Goal: Transaction & Acquisition: Purchase product/service

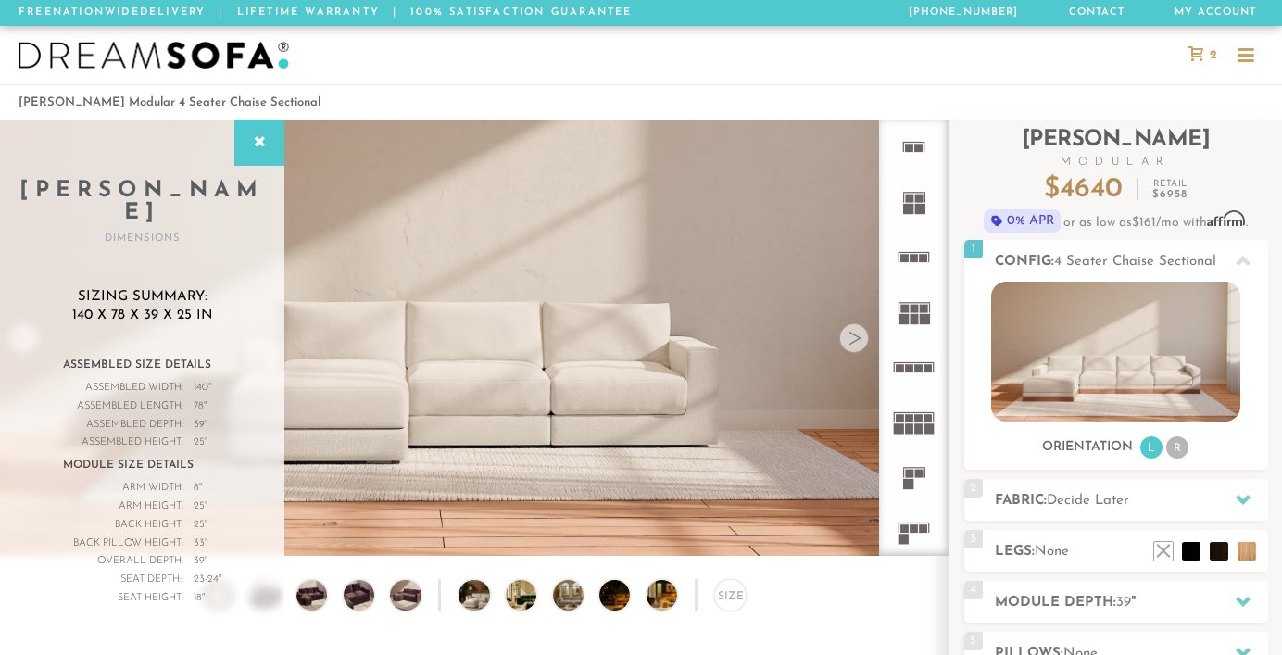
scroll to position [32, 0]
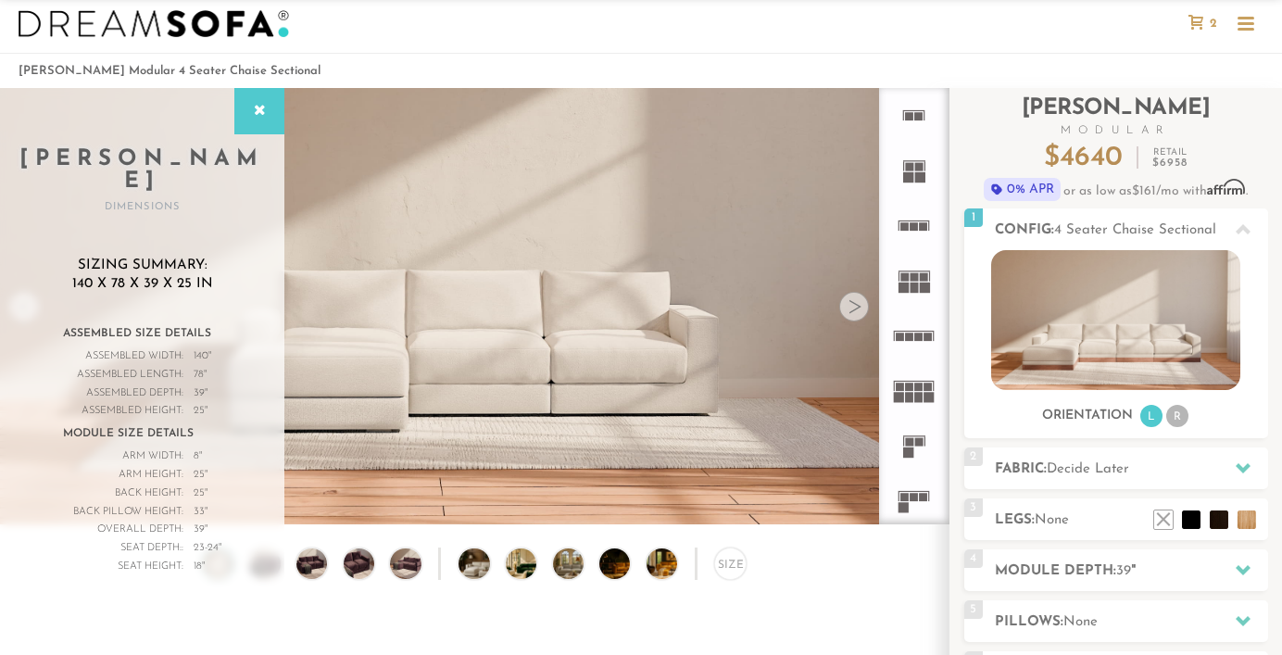
click at [1246, 22] on div at bounding box center [1246, 23] width 17 height 3
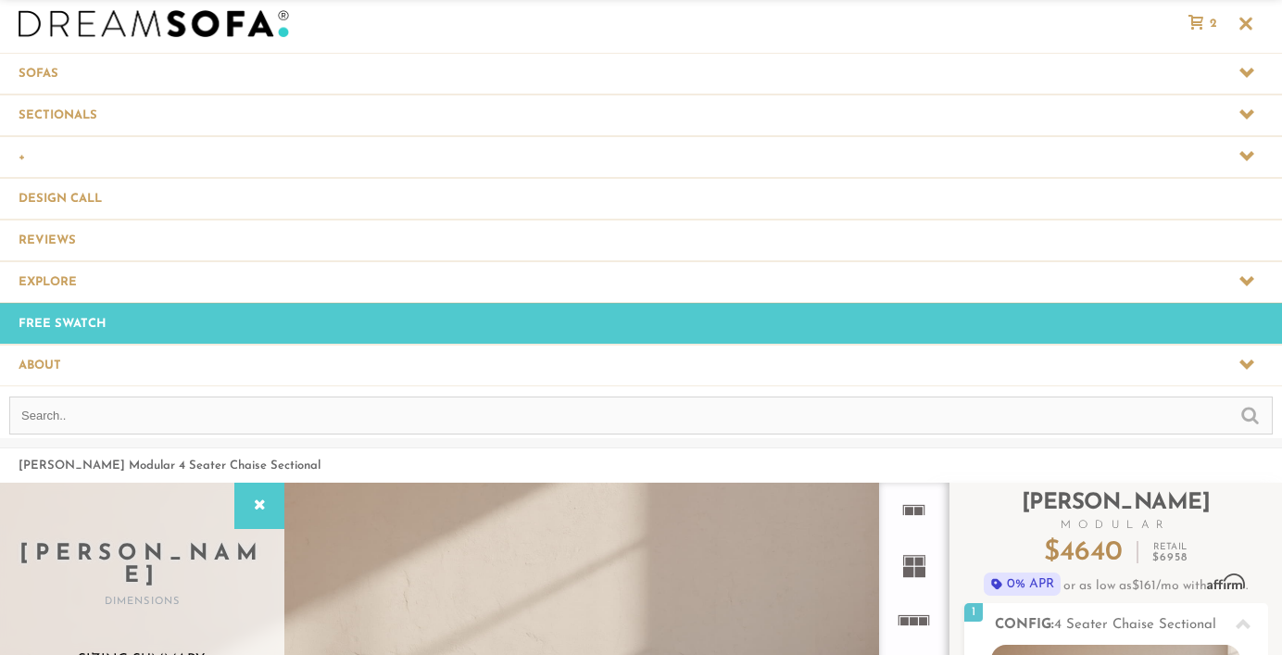
scroll to position [20599, 1282]
click at [347, 422] on input "text" at bounding box center [641, 416] width 1264 height 38
type input "barcelona sofa"
click at [1242, 403] on input "submit" at bounding box center [1251, 414] width 18 height 22
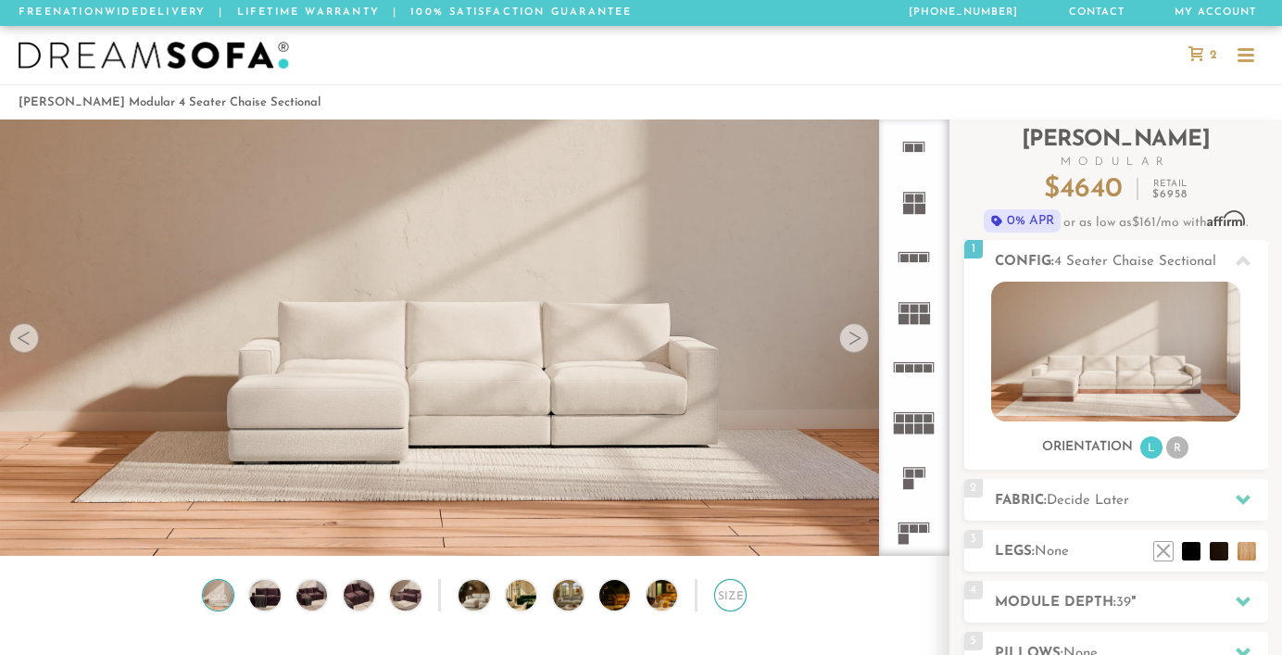
click at [724, 599] on div "Size" at bounding box center [730, 595] width 32 height 32
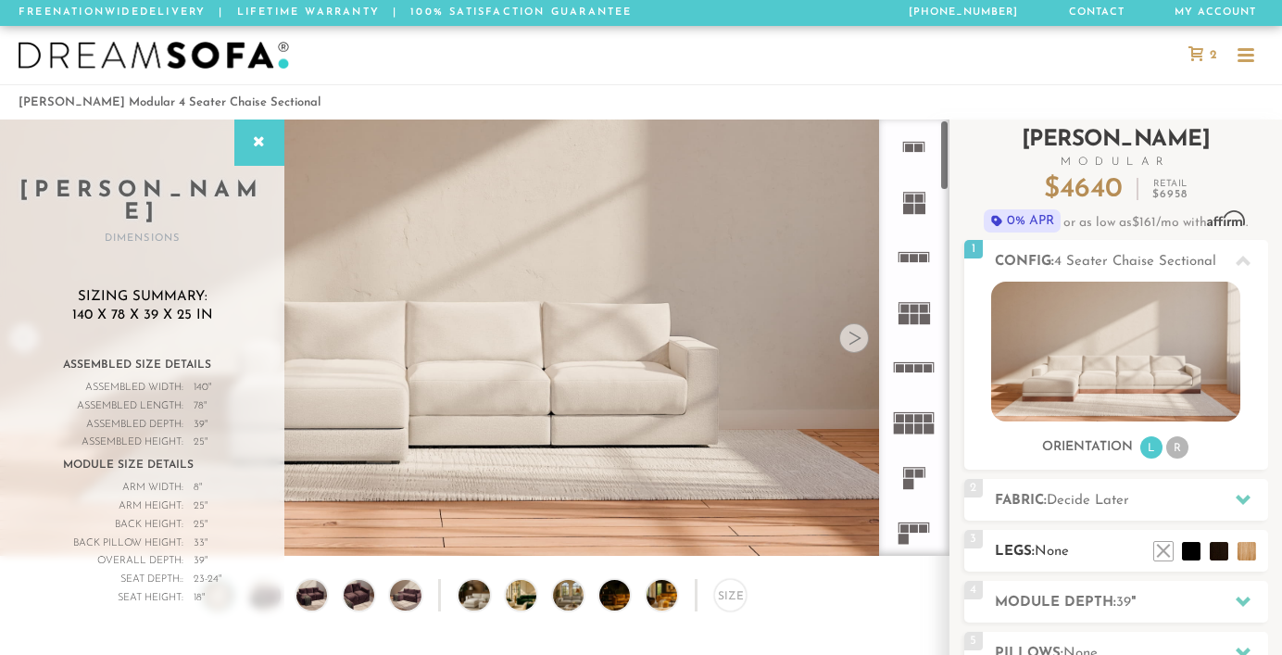
scroll to position [109, 0]
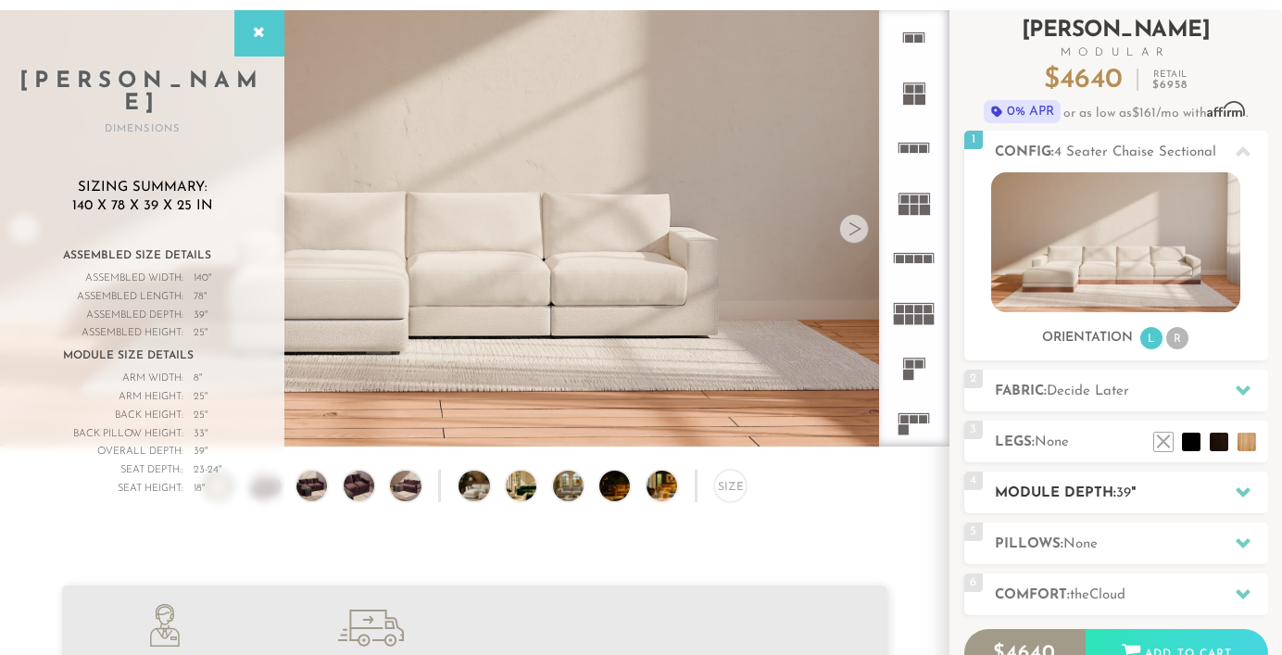
click at [1068, 492] on h2 "Module Depth: 39 "" at bounding box center [1131, 493] width 273 height 21
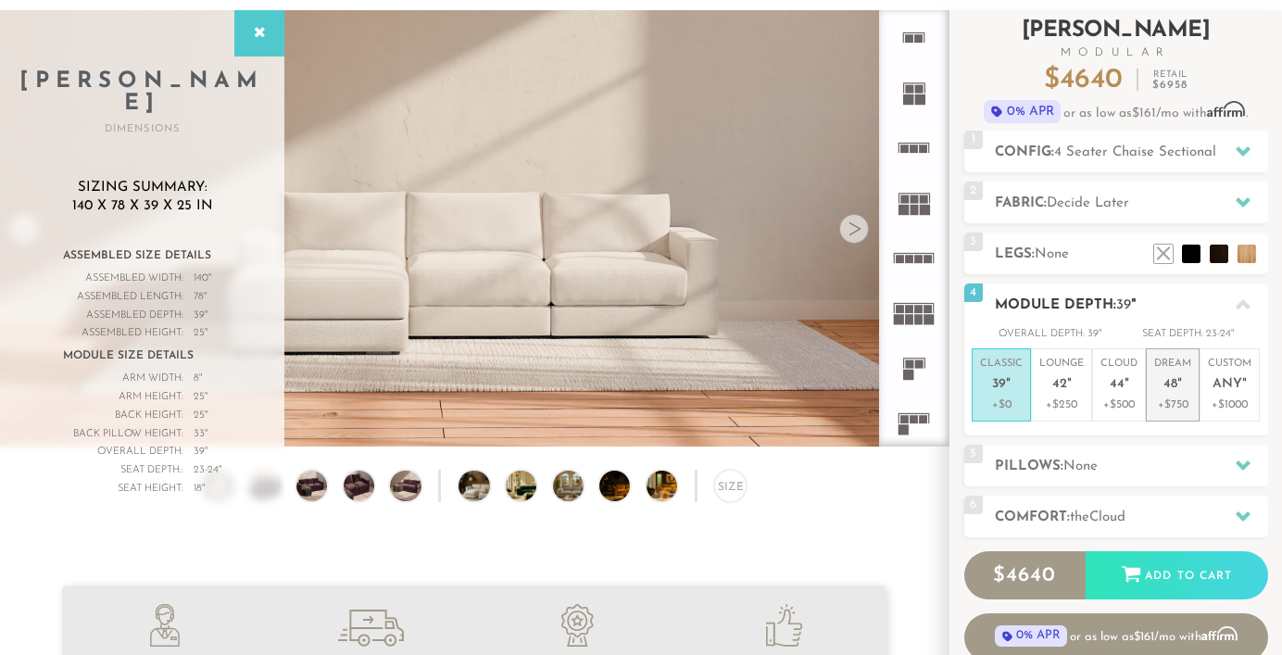
click at [1163, 397] on p "+$750" at bounding box center [1172, 405] width 37 height 17
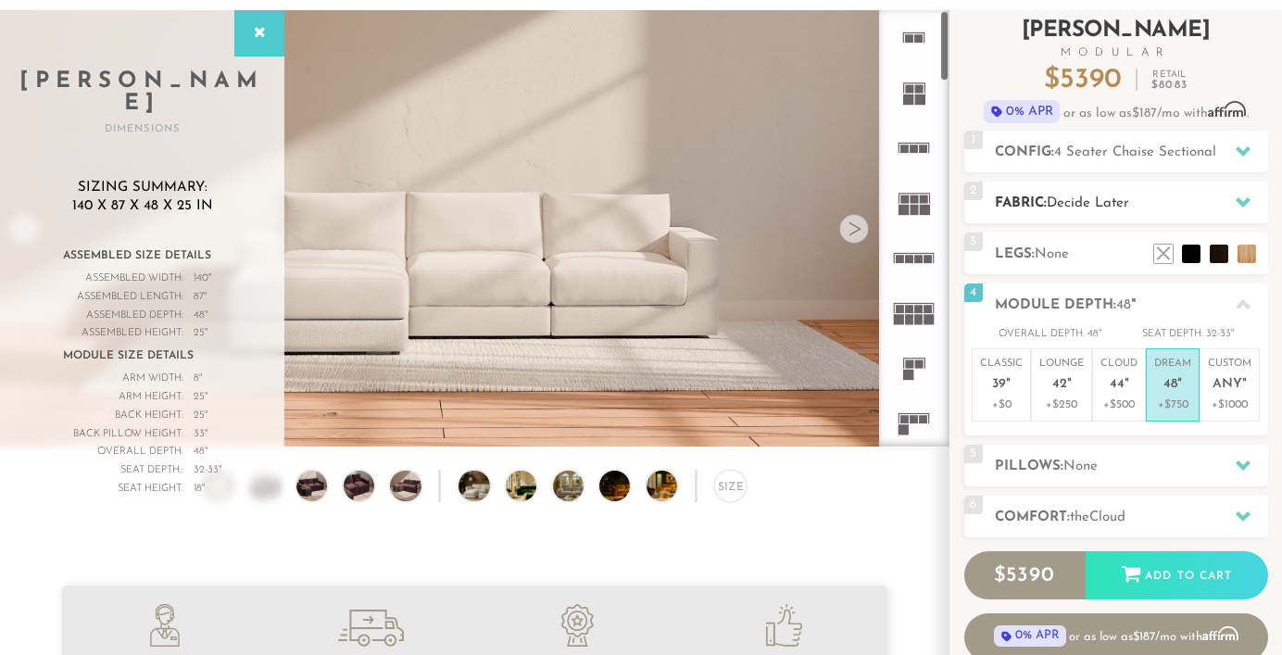
click at [1062, 201] on span "Decide Later" at bounding box center [1088, 203] width 82 height 14
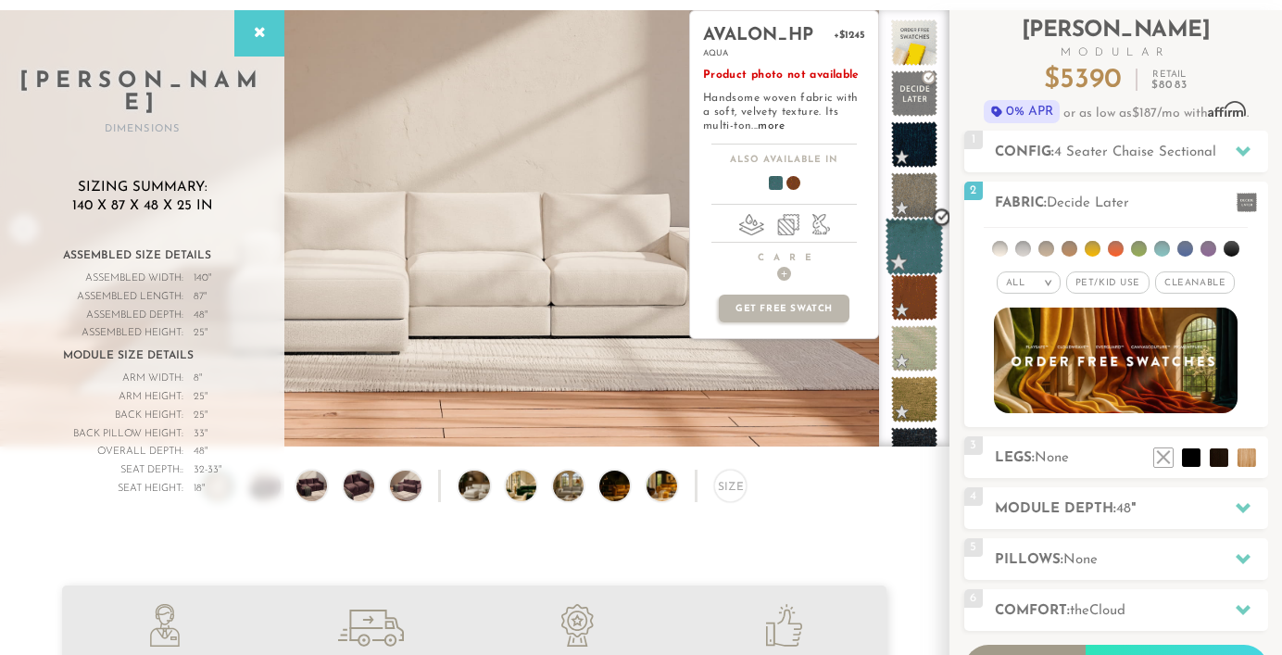
click at [915, 240] on span at bounding box center [915, 247] width 58 height 58
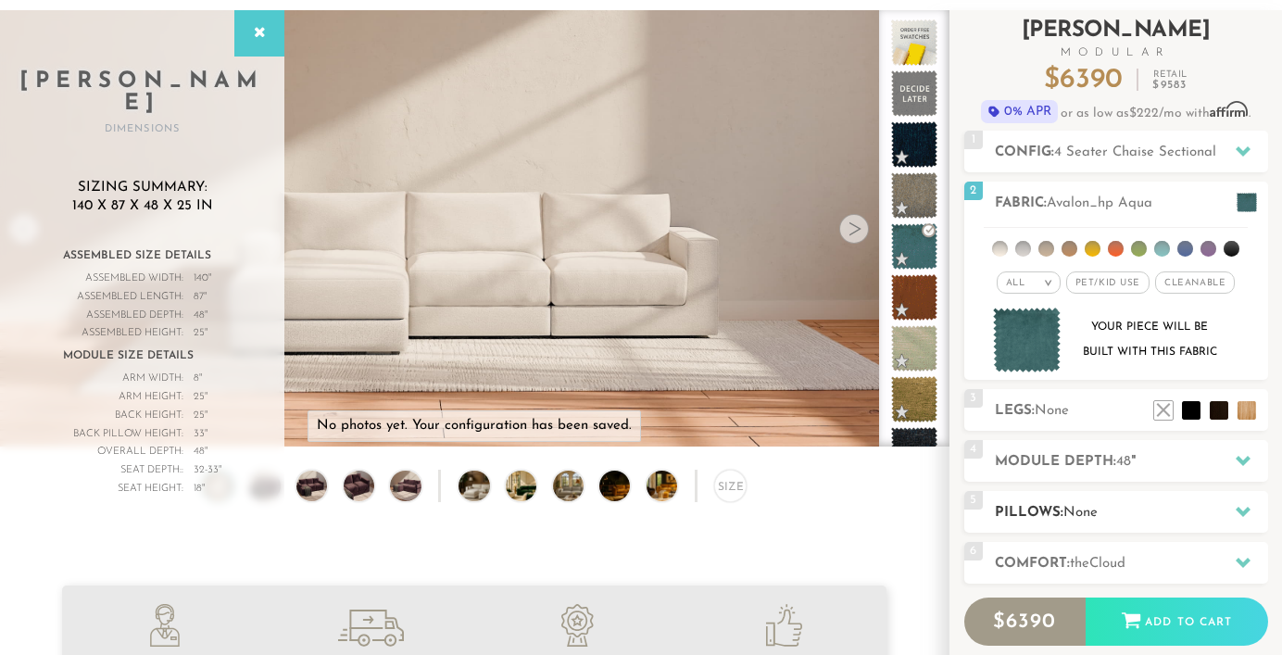
click at [1107, 501] on div "5 Pillows: None" at bounding box center [1117, 512] width 304 height 42
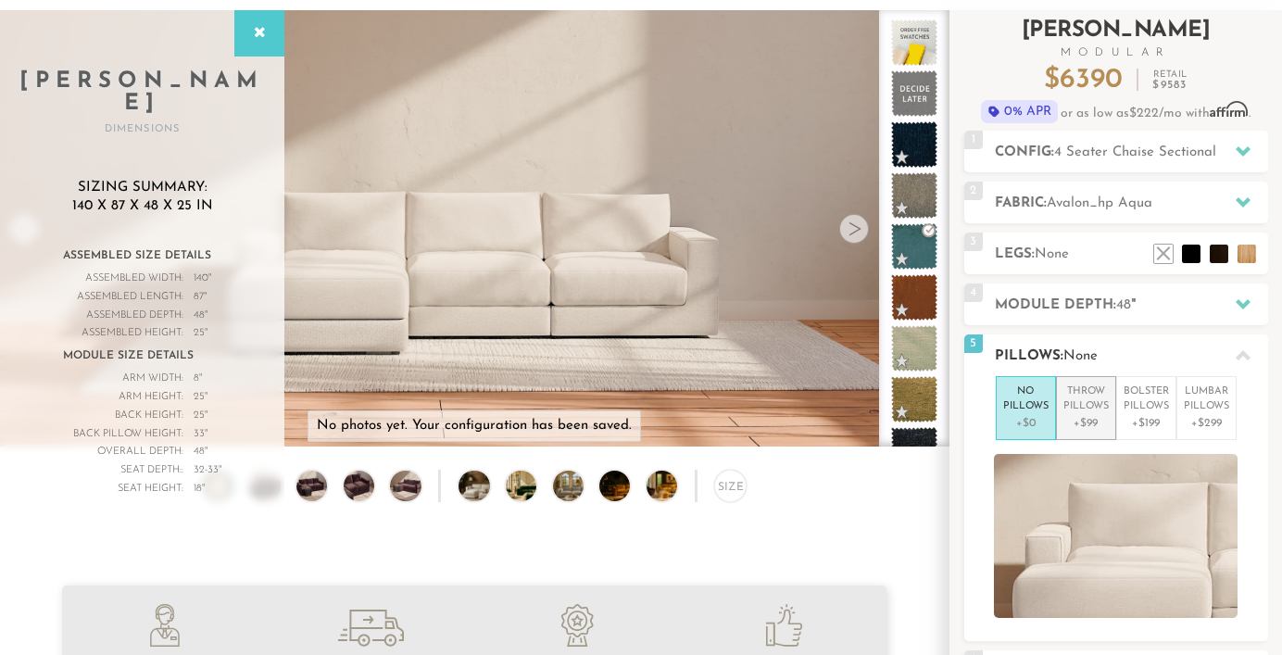
click at [1091, 411] on p "Throw Pillows" at bounding box center [1086, 400] width 45 height 31
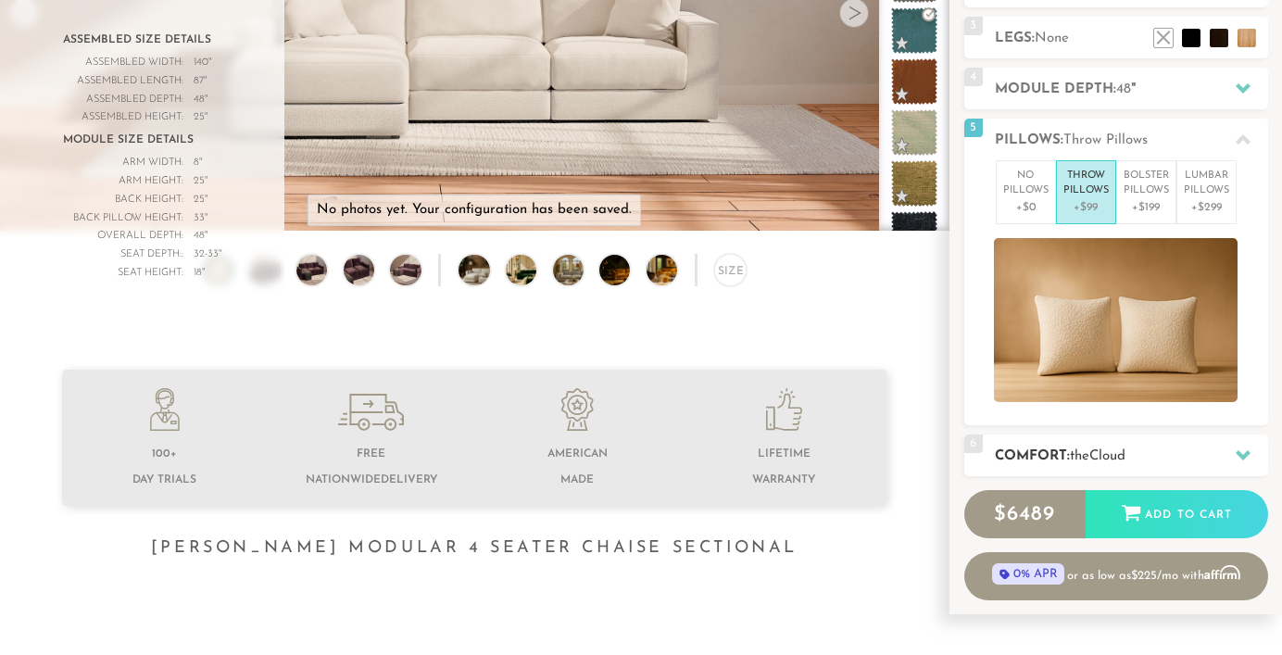
scroll to position [363, 0]
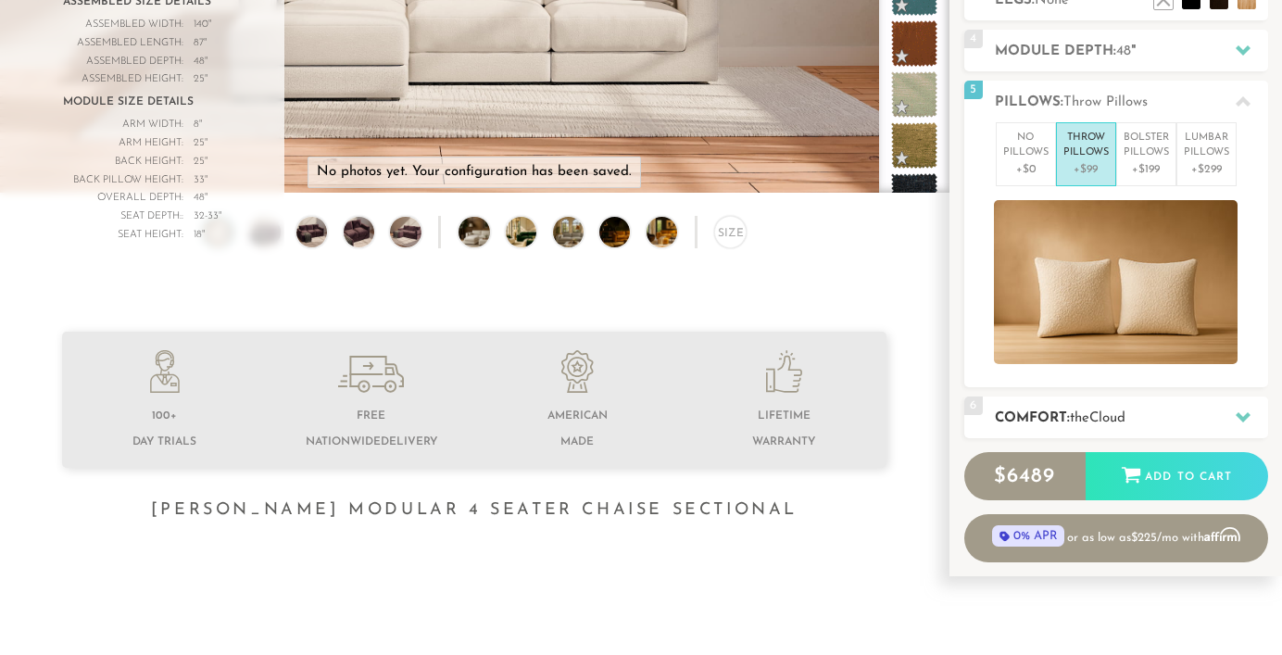
click at [1044, 422] on h2 "Comfort: the Cloud" at bounding box center [1131, 418] width 273 height 21
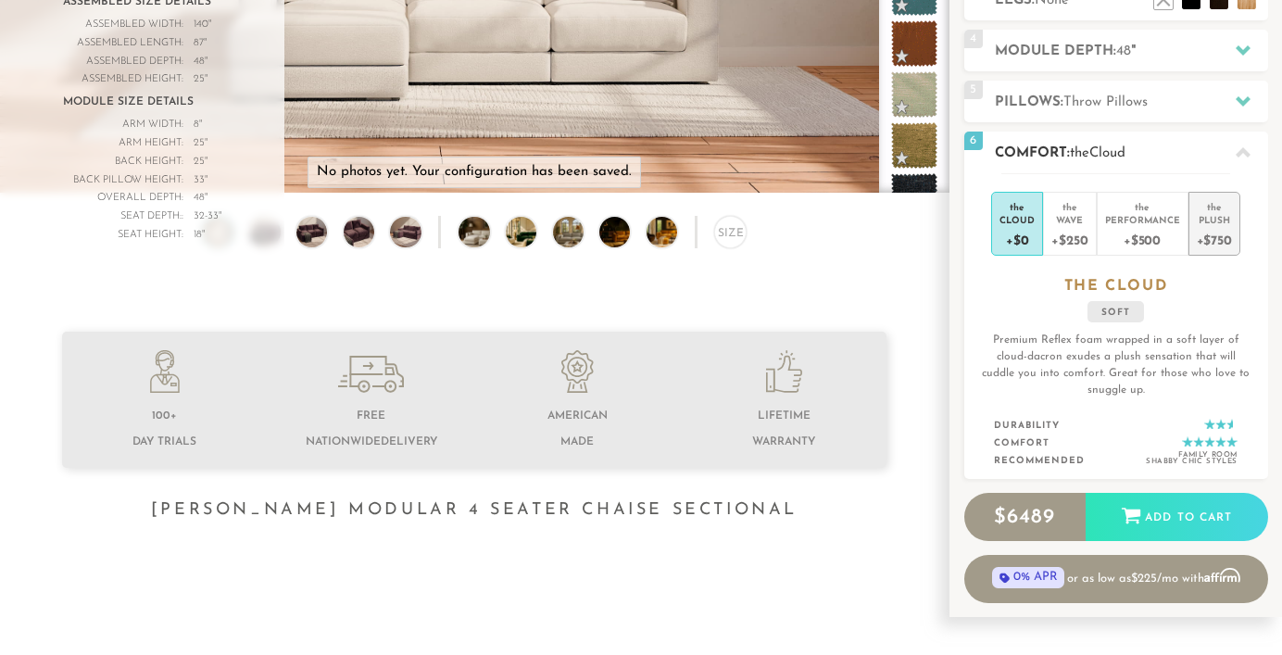
click at [1206, 233] on div "+$750" at bounding box center [1214, 239] width 35 height 27
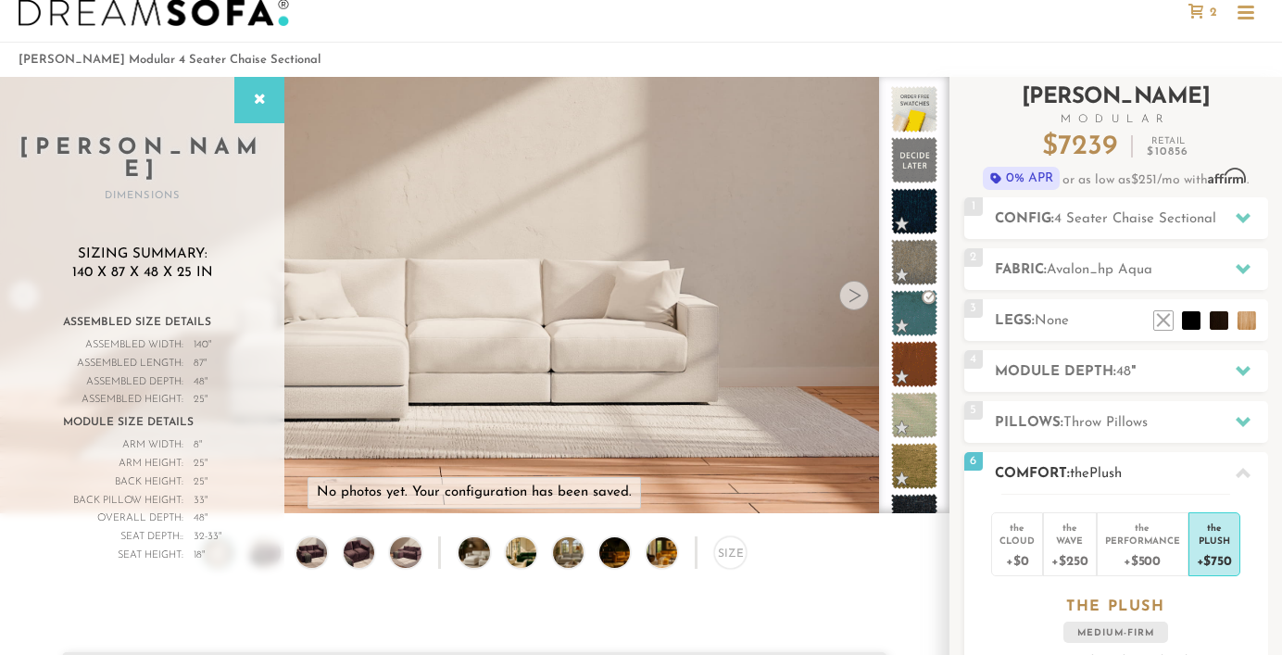
scroll to position [40, 0]
